Goal: Task Accomplishment & Management: Use online tool/utility

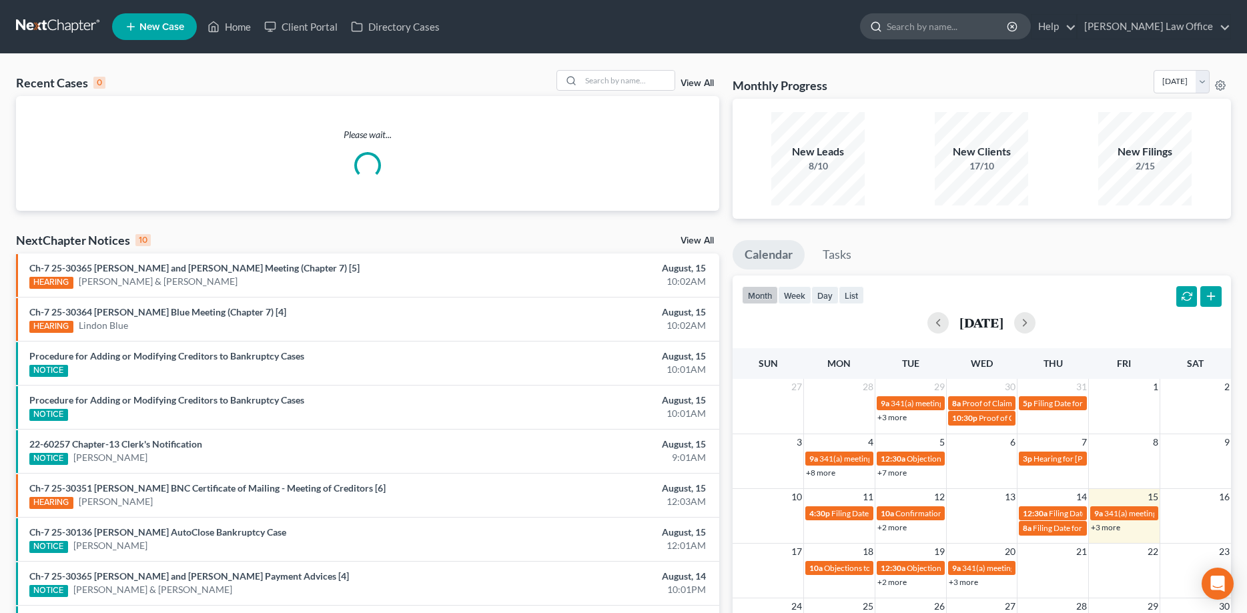
click at [963, 32] on input "search" at bounding box center [948, 26] width 122 height 25
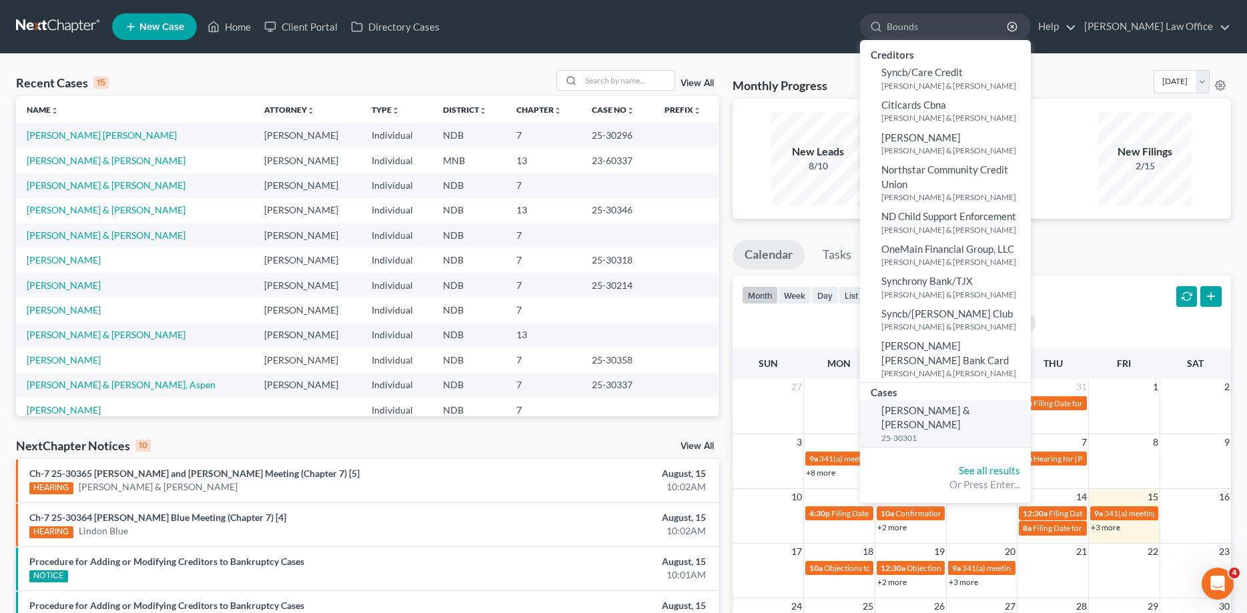
type input "Bounds"
click at [994, 432] on small "25-30301" at bounding box center [955, 437] width 146 height 11
select select "1"
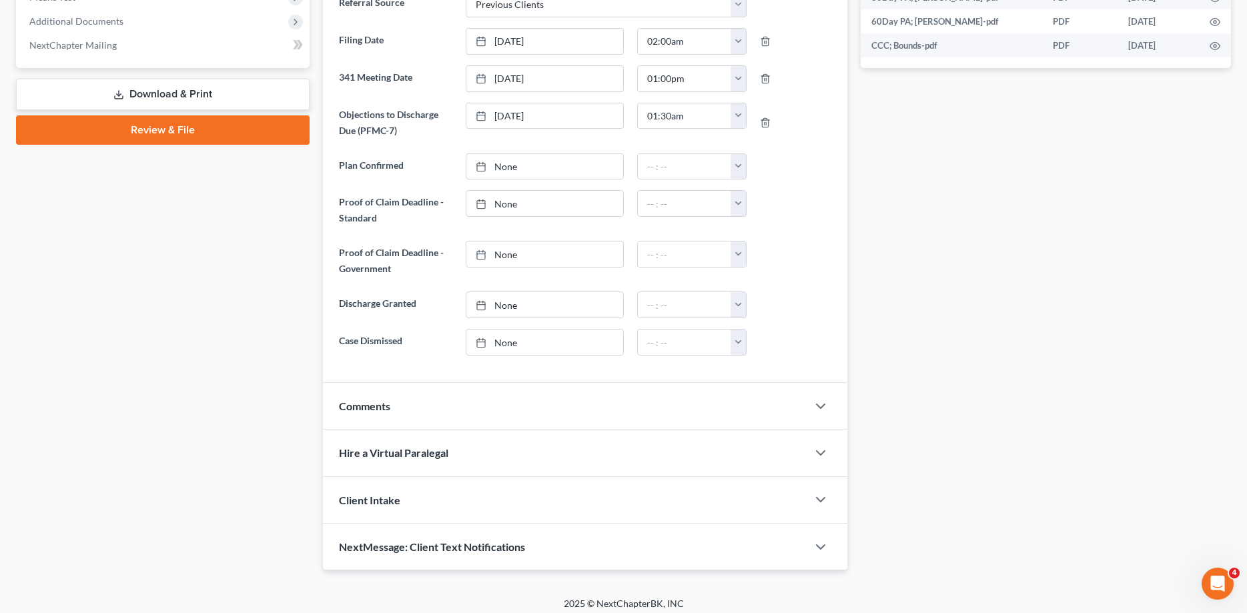
scroll to position [569, 0]
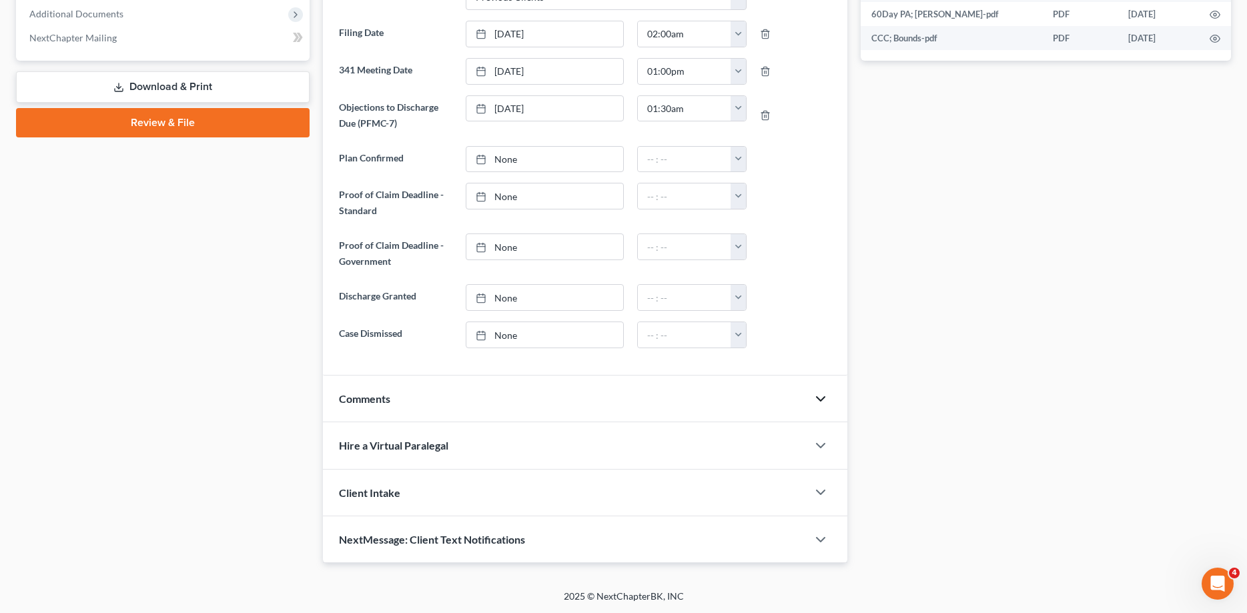
click at [820, 402] on icon "button" at bounding box center [821, 399] width 16 height 16
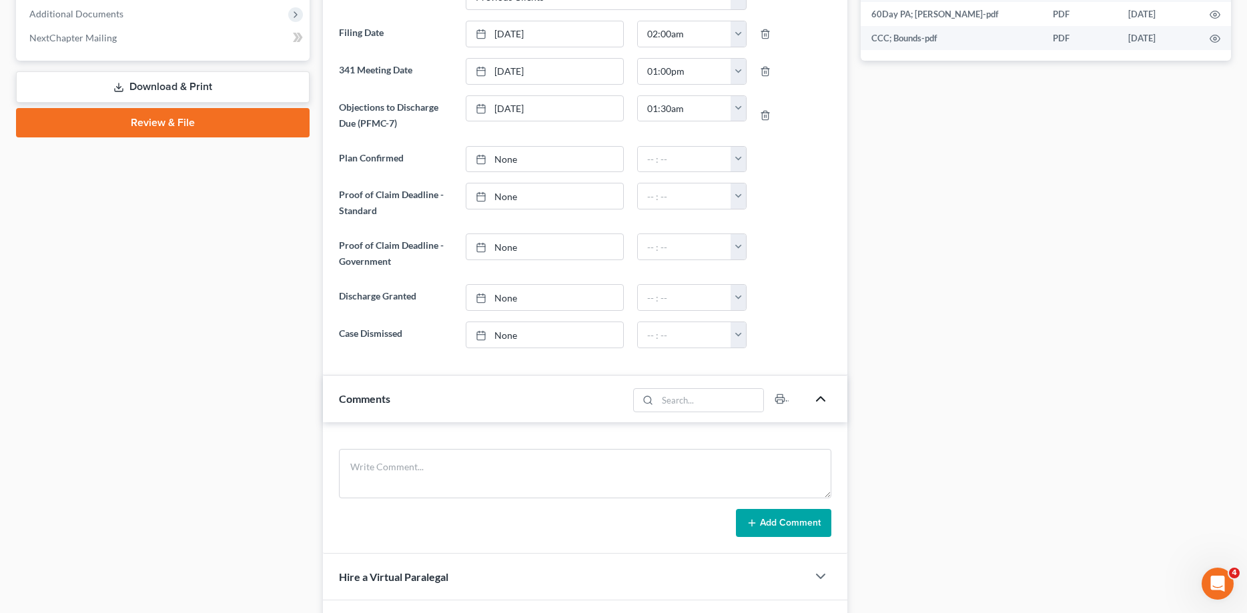
click at [820, 402] on icon "button" at bounding box center [821, 399] width 16 height 16
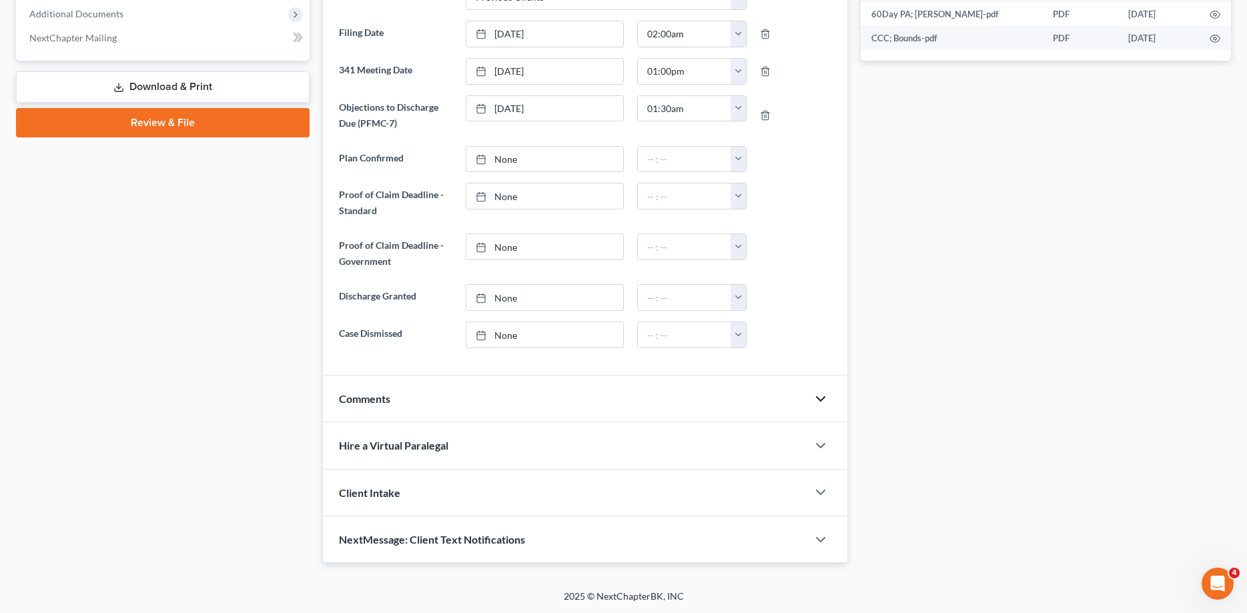
click at [830, 393] on div at bounding box center [828, 399] width 40 height 27
click at [824, 396] on icon "button" at bounding box center [821, 399] width 16 height 16
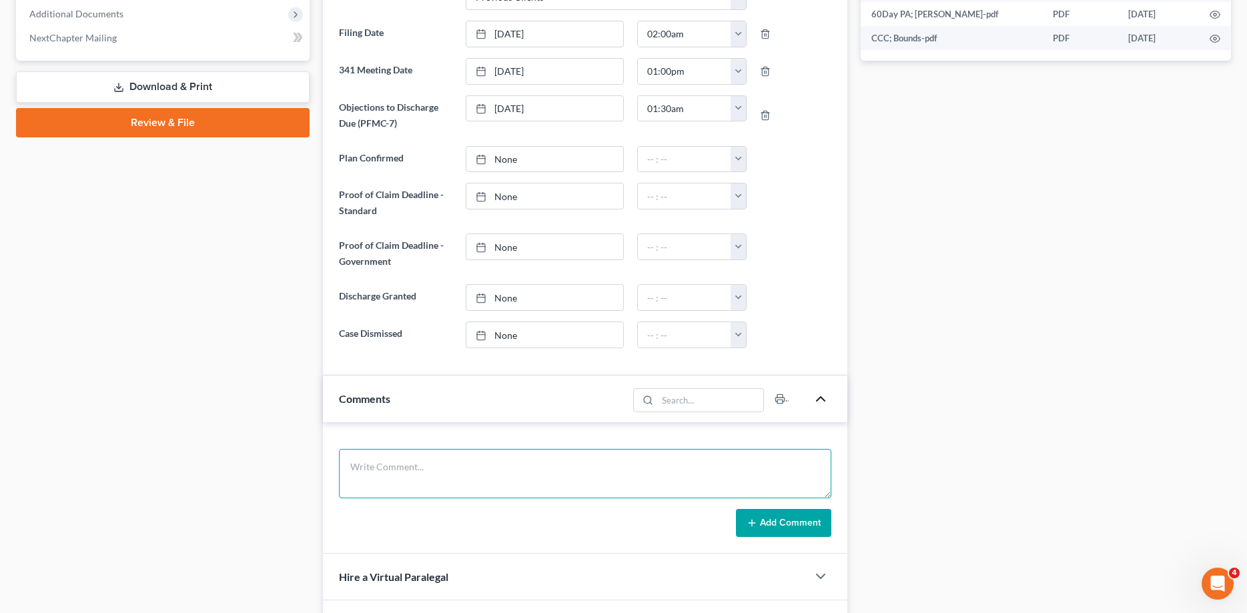
click at [514, 484] on textarea at bounding box center [585, 473] width 492 height 49
type textarea "[DATE] - Sent Full Notice to CHI St. Alexius Health Devils Lake."
click at [807, 527] on button "Add Comment" at bounding box center [783, 523] width 95 height 28
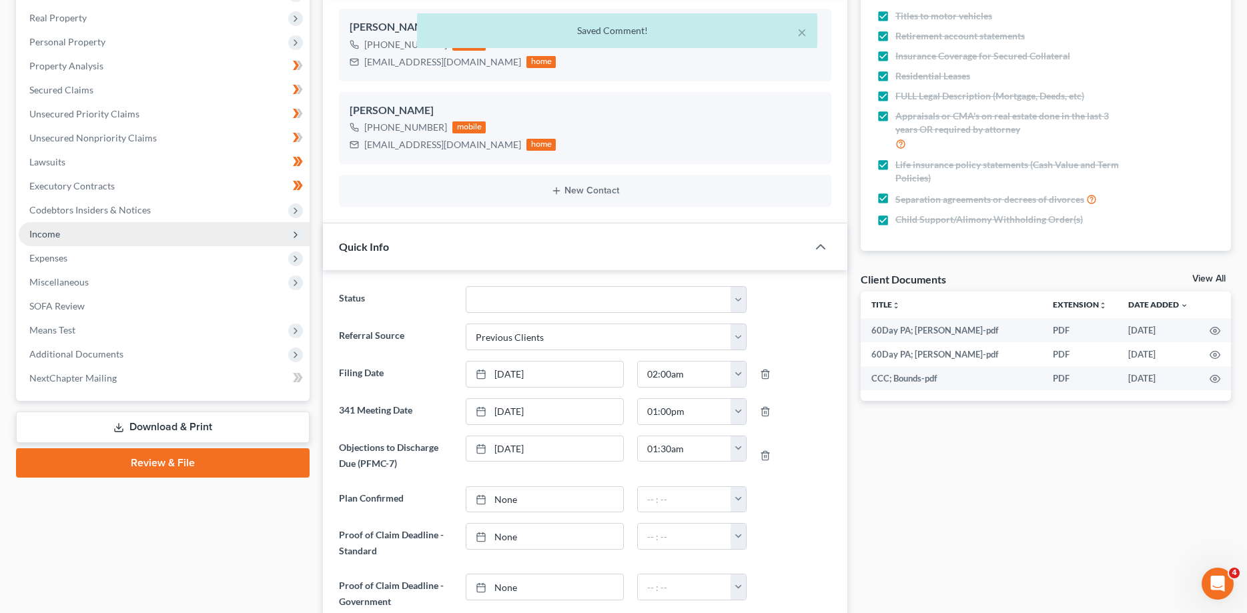
scroll to position [0, 0]
